Goal: Task Accomplishment & Management: Complete application form

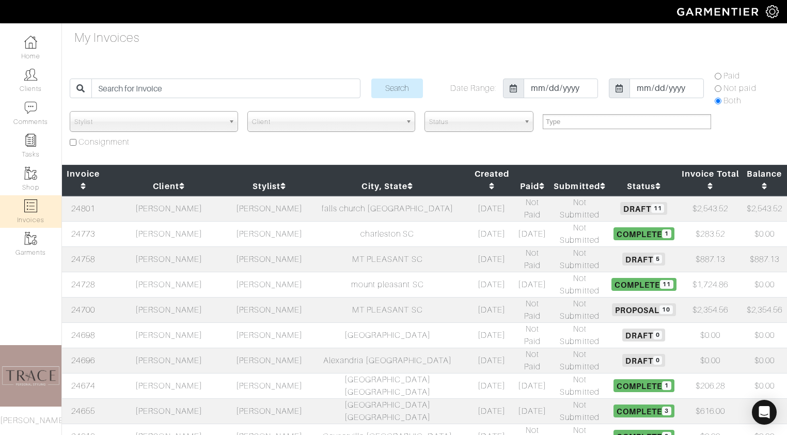
select select
click at [191, 87] on input "search" at bounding box center [225, 88] width 269 height 20
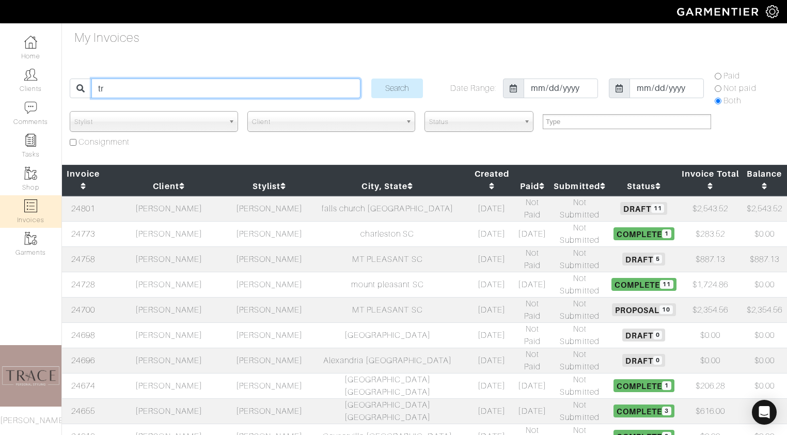
type input "t"
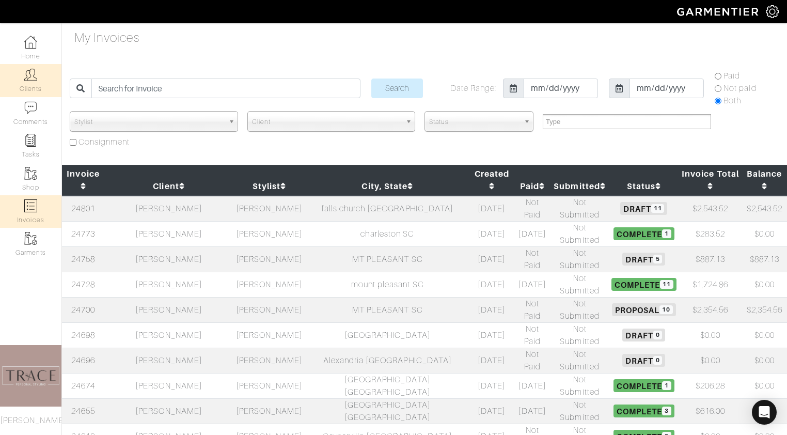
click at [35, 80] on img at bounding box center [30, 74] width 13 height 13
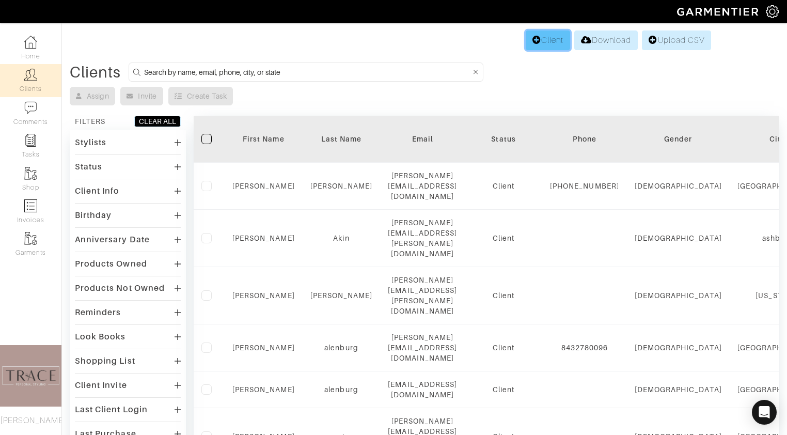
click at [555, 39] on link "Client" at bounding box center [548, 40] width 44 height 20
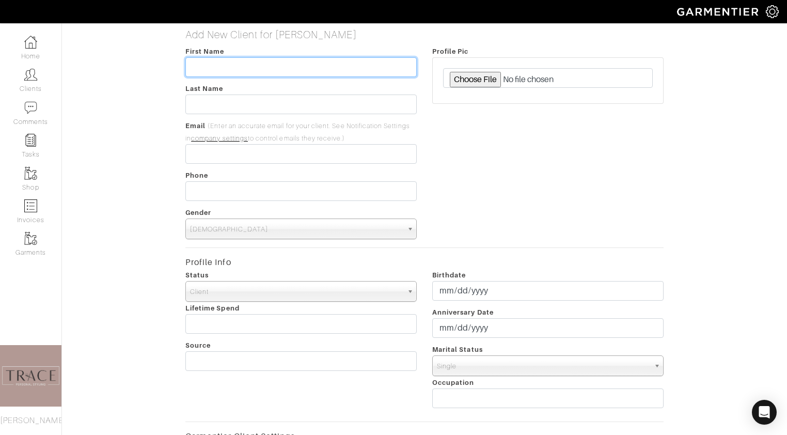
click at [262, 68] on input "text" at bounding box center [300, 67] width 231 height 20
type input "[PERSON_NAME]"
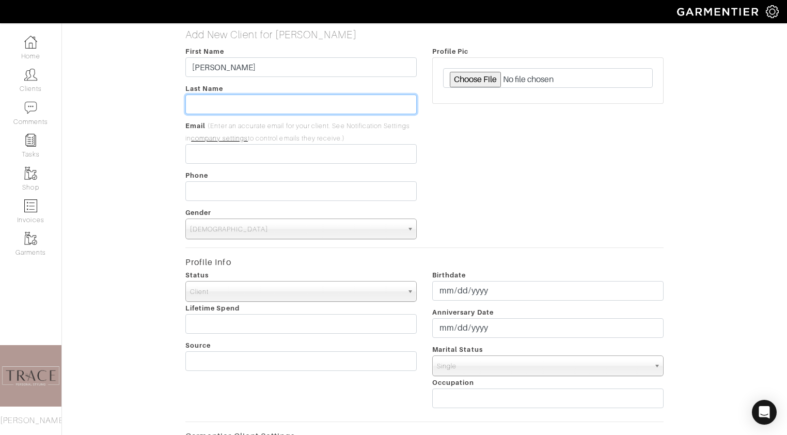
click at [254, 101] on input "text" at bounding box center [300, 105] width 231 height 20
click at [196, 104] on input "lion" at bounding box center [300, 105] width 231 height 20
type input "Lion"
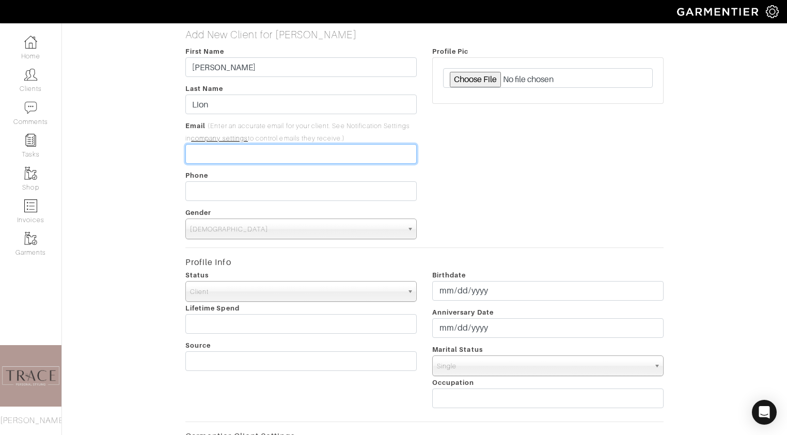
click at [199, 153] on input "email" at bounding box center [300, 154] width 231 height 20
